Goal: Task Accomplishment & Management: Complete application form

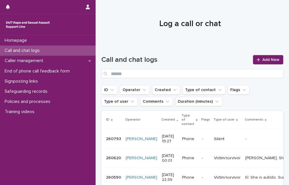
click at [246, 50] on div "Call and chat logs Add New" at bounding box center [192, 64] width 182 height 42
click at [275, 58] on span "Add New" at bounding box center [270, 60] width 17 height 4
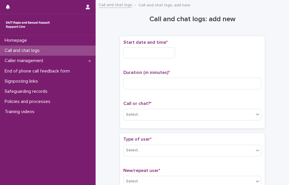
click at [162, 55] on input "text" at bounding box center [149, 53] width 52 height 11
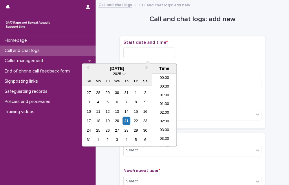
scroll to position [324, 0]
drag, startPoint x: 167, startPoint y: 110, endPoint x: 164, endPoint y: 97, distance: 13.6
click at [167, 110] on li "20:30" at bounding box center [164, 110] width 25 height 9
click at [163, 56] on input "**********" at bounding box center [149, 53] width 52 height 11
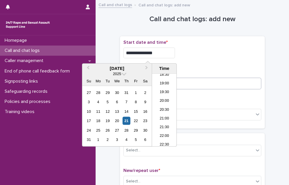
type input "**********"
click at [193, 86] on input at bounding box center [192, 84] width 138 height 12
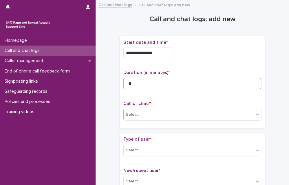
type input "*"
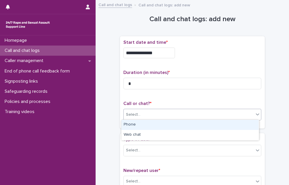
click at [172, 112] on div "Select..." at bounding box center [189, 115] width 130 height 10
click at [166, 123] on div "Phone" at bounding box center [189, 125] width 137 height 10
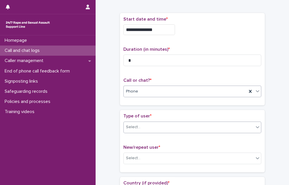
scroll to position [29, 0]
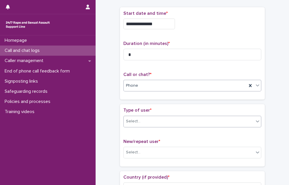
click at [157, 119] on div "Select..." at bounding box center [189, 121] width 130 height 10
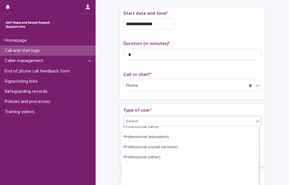
scroll to position [93, 0]
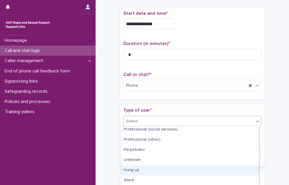
click at [147, 172] on div "Hung up" at bounding box center [189, 170] width 137 height 10
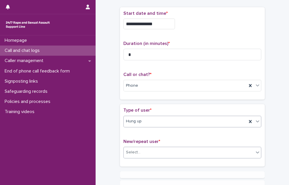
click at [143, 153] on div "Select..." at bounding box center [189, 152] width 130 height 10
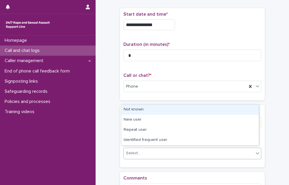
scroll to position [30, 0]
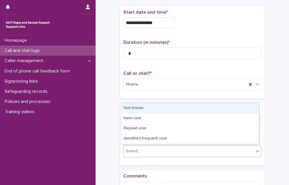
click at [139, 106] on div "Not known" at bounding box center [189, 108] width 137 height 10
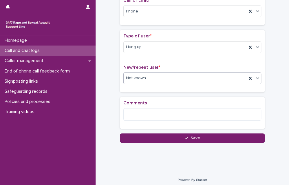
scroll to position [105, 0]
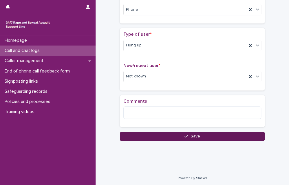
click at [138, 135] on button "Save" at bounding box center [192, 136] width 145 height 9
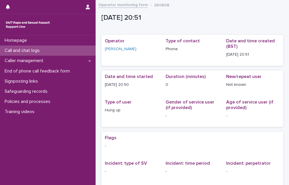
click at [34, 49] on p "Call and chat logs" at bounding box center [23, 51] width 42 height 6
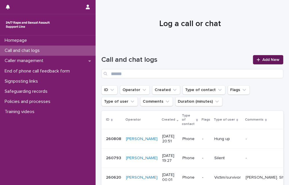
click at [257, 58] on icon at bounding box center [258, 60] width 3 height 4
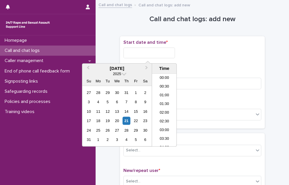
click at [164, 52] on input "text" at bounding box center [149, 53] width 52 height 11
click at [166, 109] on li "21:00" at bounding box center [164, 110] width 25 height 9
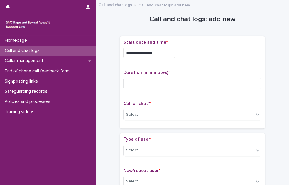
click at [161, 54] on input "**********" at bounding box center [149, 53] width 52 height 11
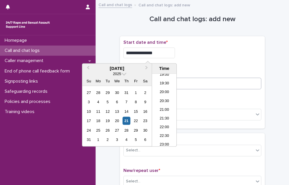
type input "**********"
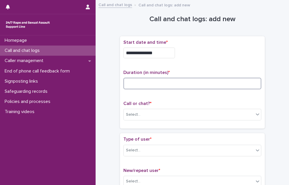
click at [196, 88] on input at bounding box center [192, 84] width 138 height 12
type input "*"
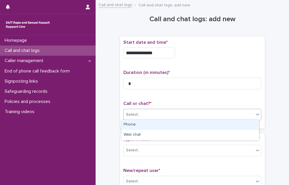
click at [174, 112] on div "Select..." at bounding box center [189, 115] width 130 height 10
click at [158, 124] on div "Phone" at bounding box center [189, 125] width 137 height 10
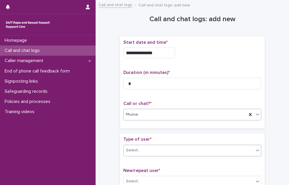
scroll to position [87, 0]
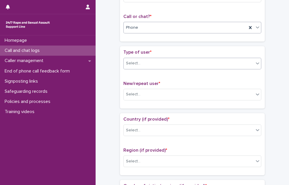
click at [144, 62] on div "Select..." at bounding box center [189, 64] width 130 height 10
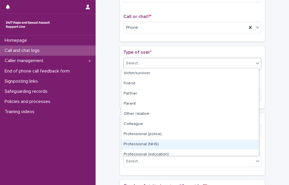
scroll to position [65, 0]
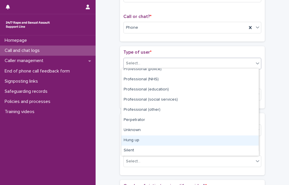
click at [142, 143] on div "Hung up" at bounding box center [189, 140] width 137 height 10
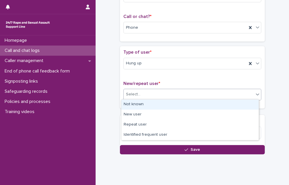
click at [144, 96] on div "Select..." at bounding box center [192, 95] width 138 height 12
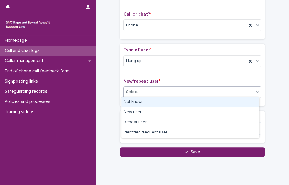
click at [146, 105] on div "Not known" at bounding box center [189, 102] width 137 height 10
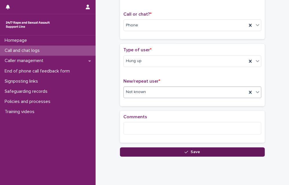
click at [144, 150] on button "Save" at bounding box center [192, 151] width 145 height 9
